Goal: Download file/media

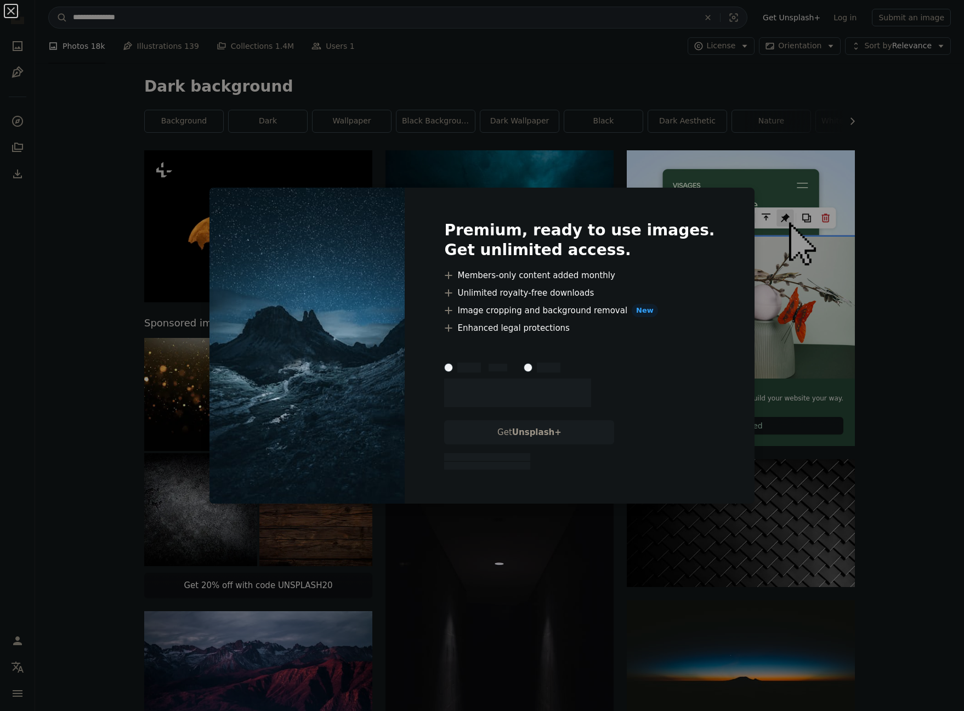
scroll to position [161, 0]
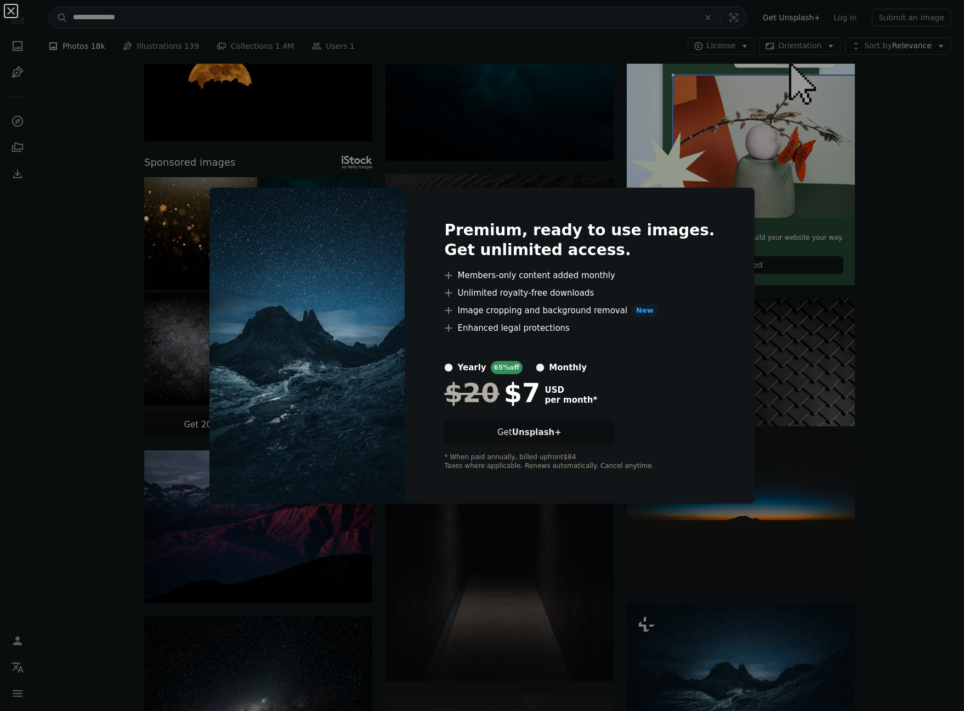
click at [836, 192] on div "An X shape Premium, ready to use images. Get unlimited access. A plus sign Memb…" at bounding box center [482, 355] width 964 height 711
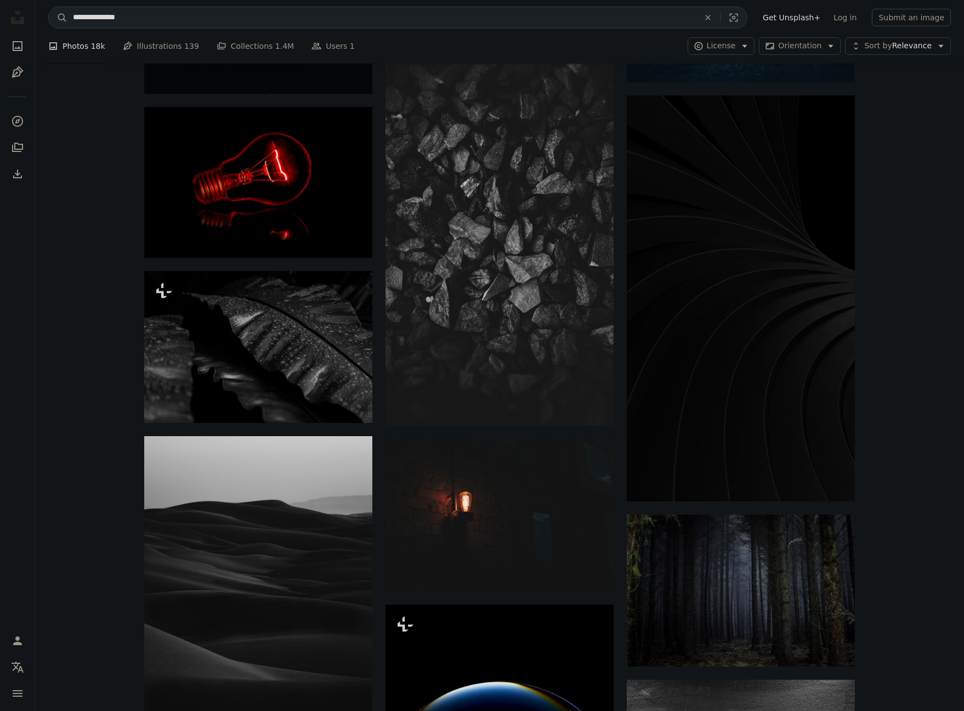
scroll to position [1286, 0]
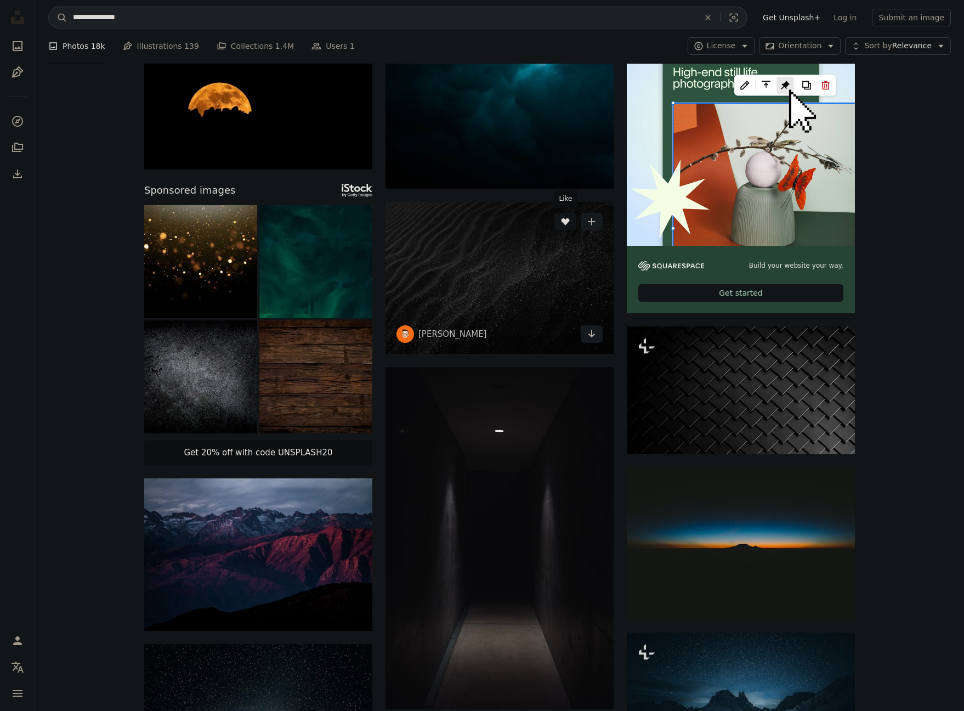
scroll to position [0, 0]
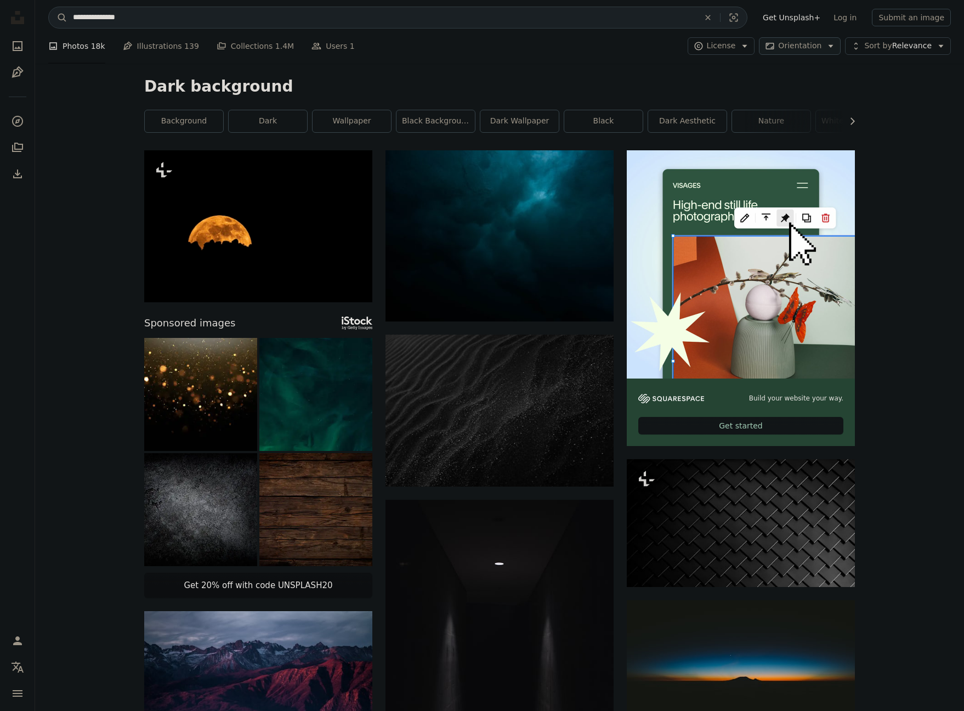
click at [836, 43] on icon "Arrow down" at bounding box center [831, 46] width 10 height 10
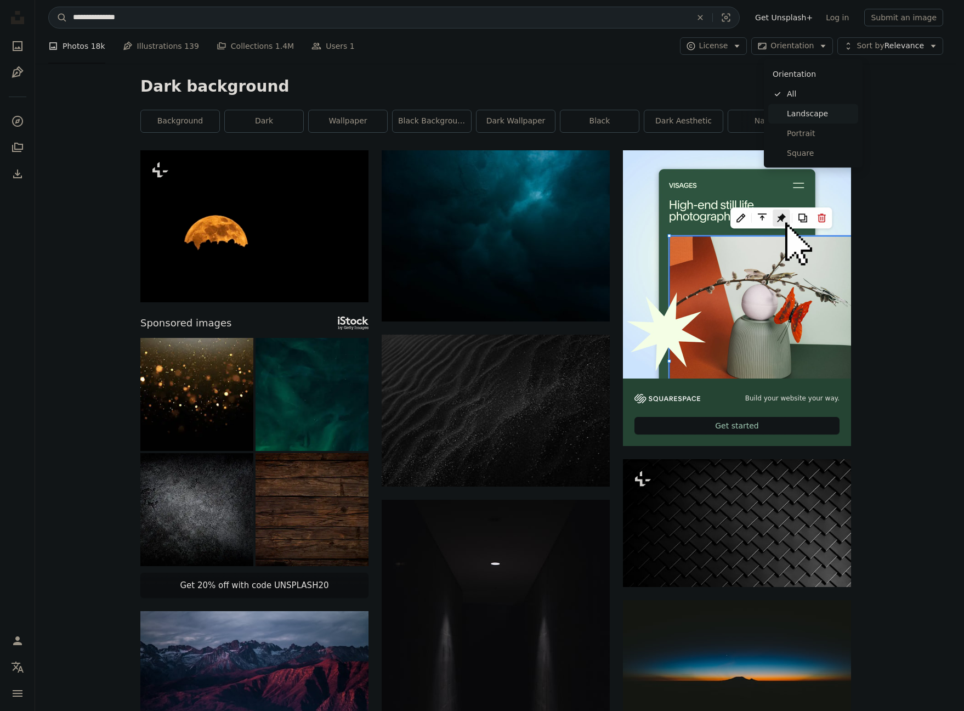
click at [795, 108] on span "Landscape" at bounding box center [820, 113] width 67 height 11
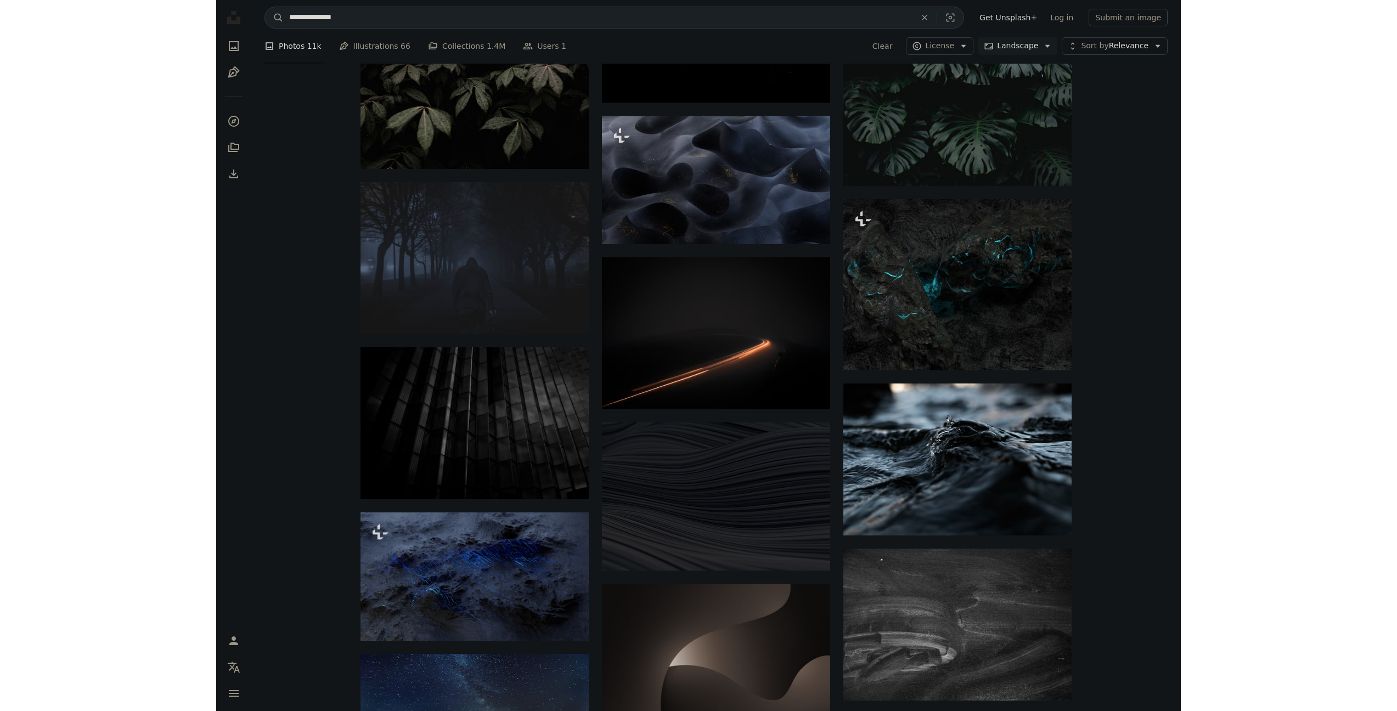
scroll to position [3848, 0]
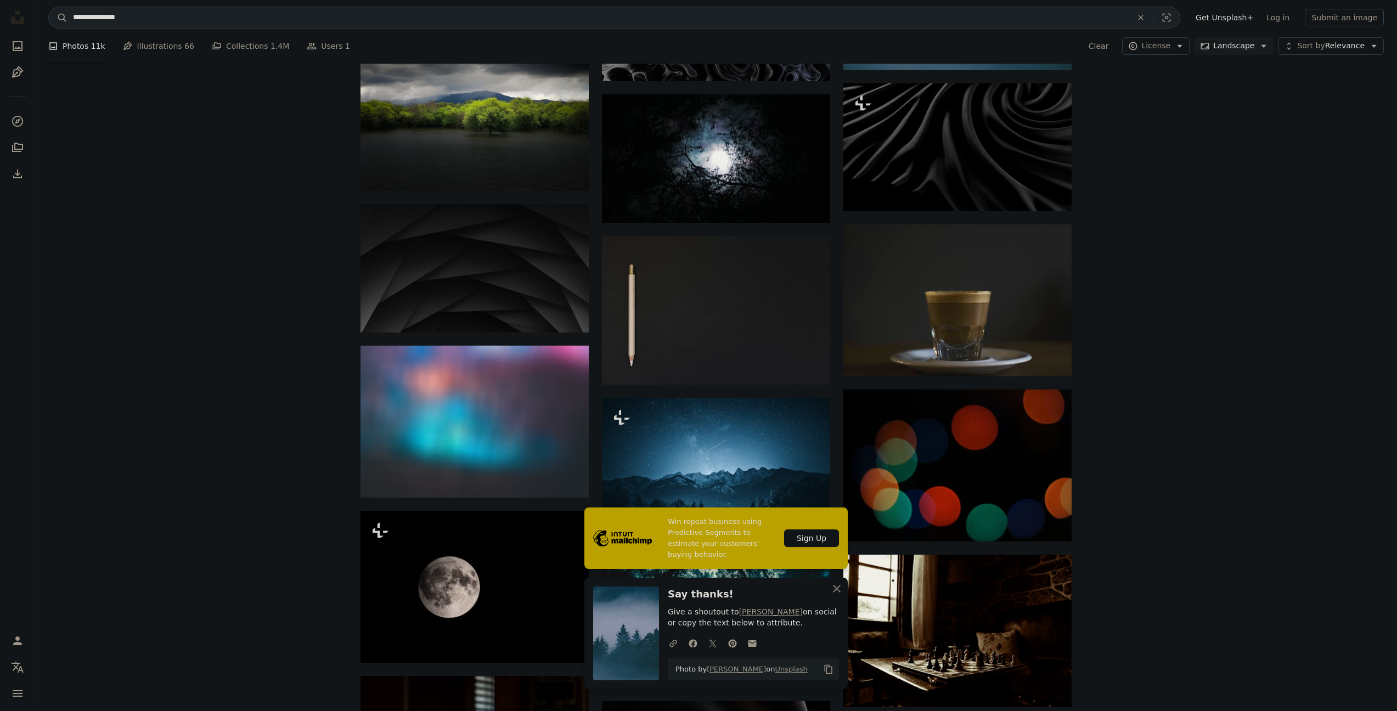
scroll to position [4895, 0]
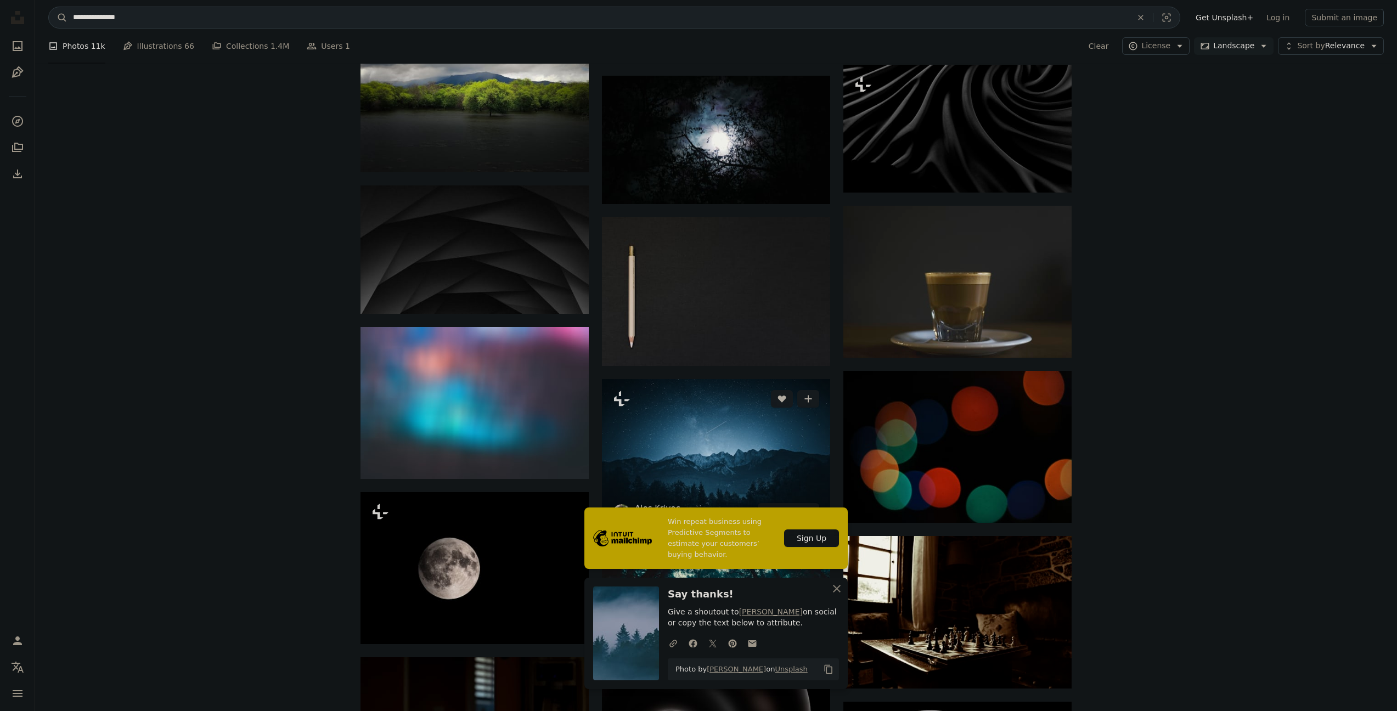
click at [793, 512] on button "A lock Download" at bounding box center [788, 512] width 61 height 18
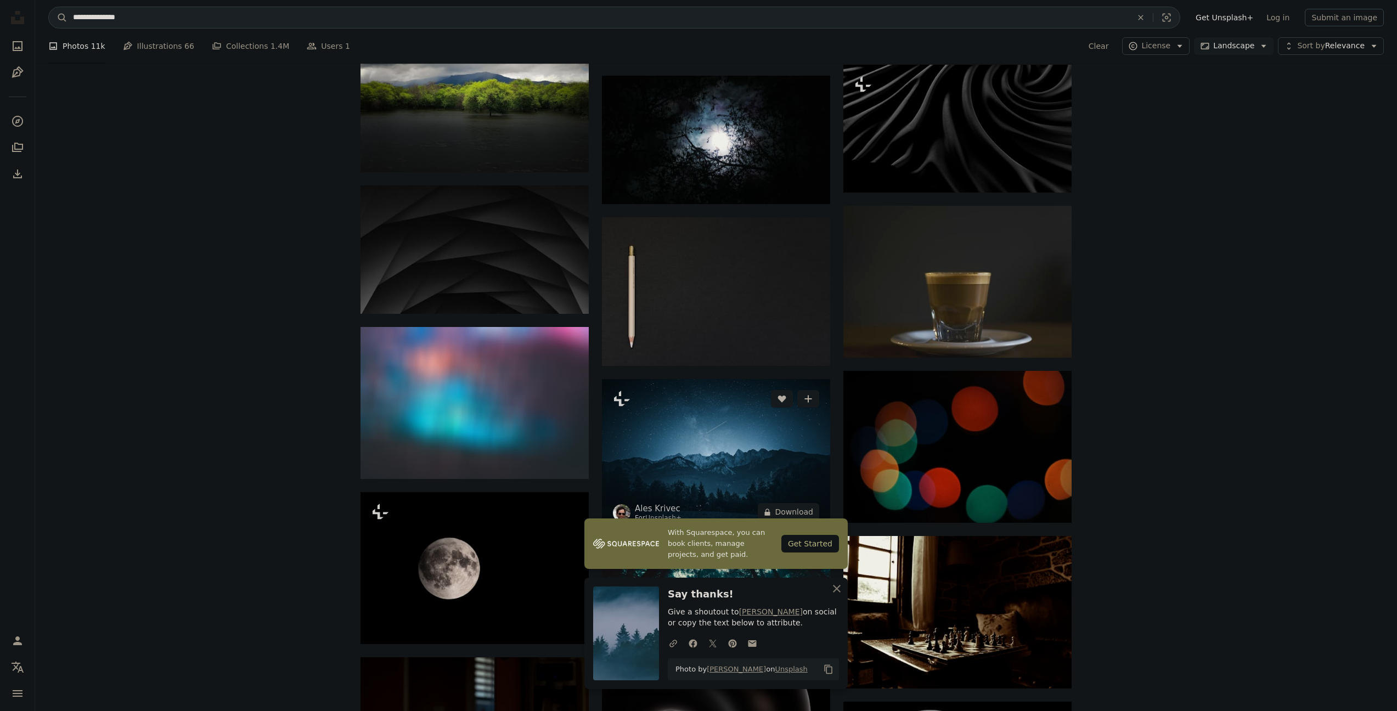
click at [734, 438] on img at bounding box center [716, 455] width 228 height 152
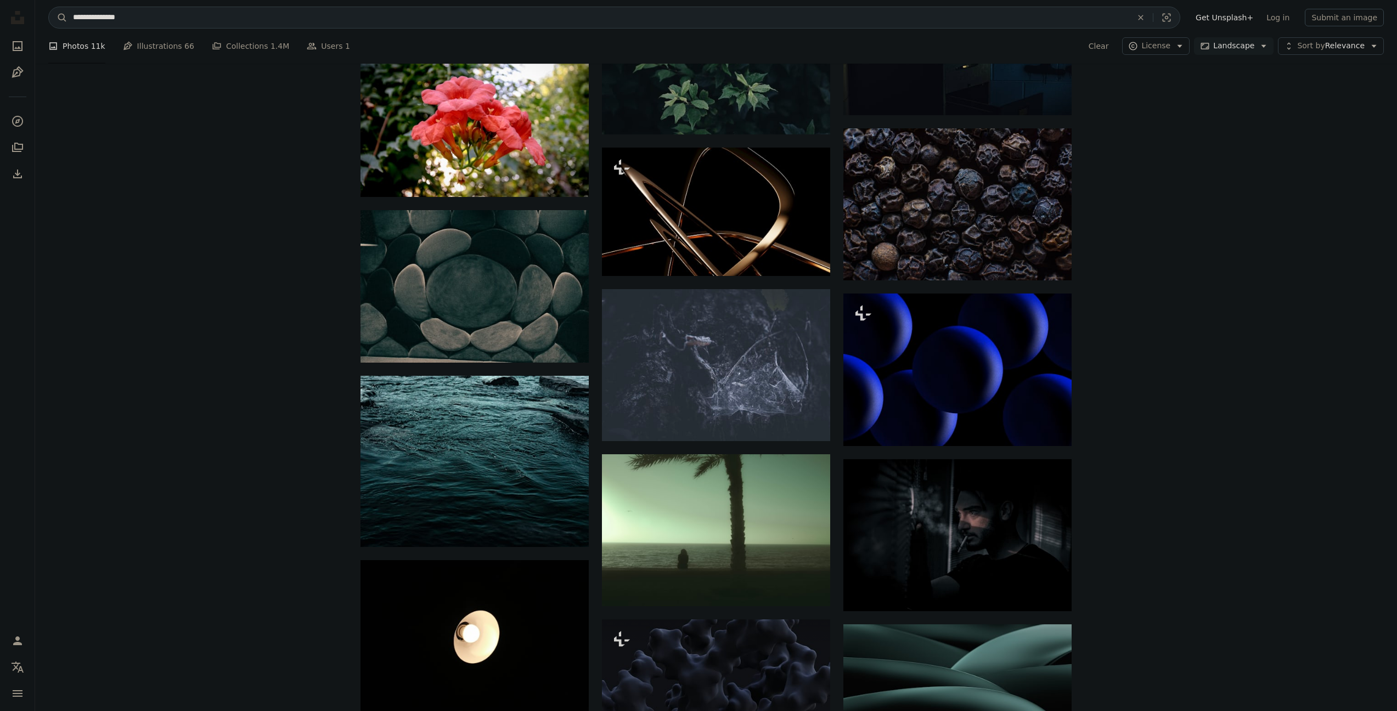
scroll to position [16699, 0]
